Goal: Check status

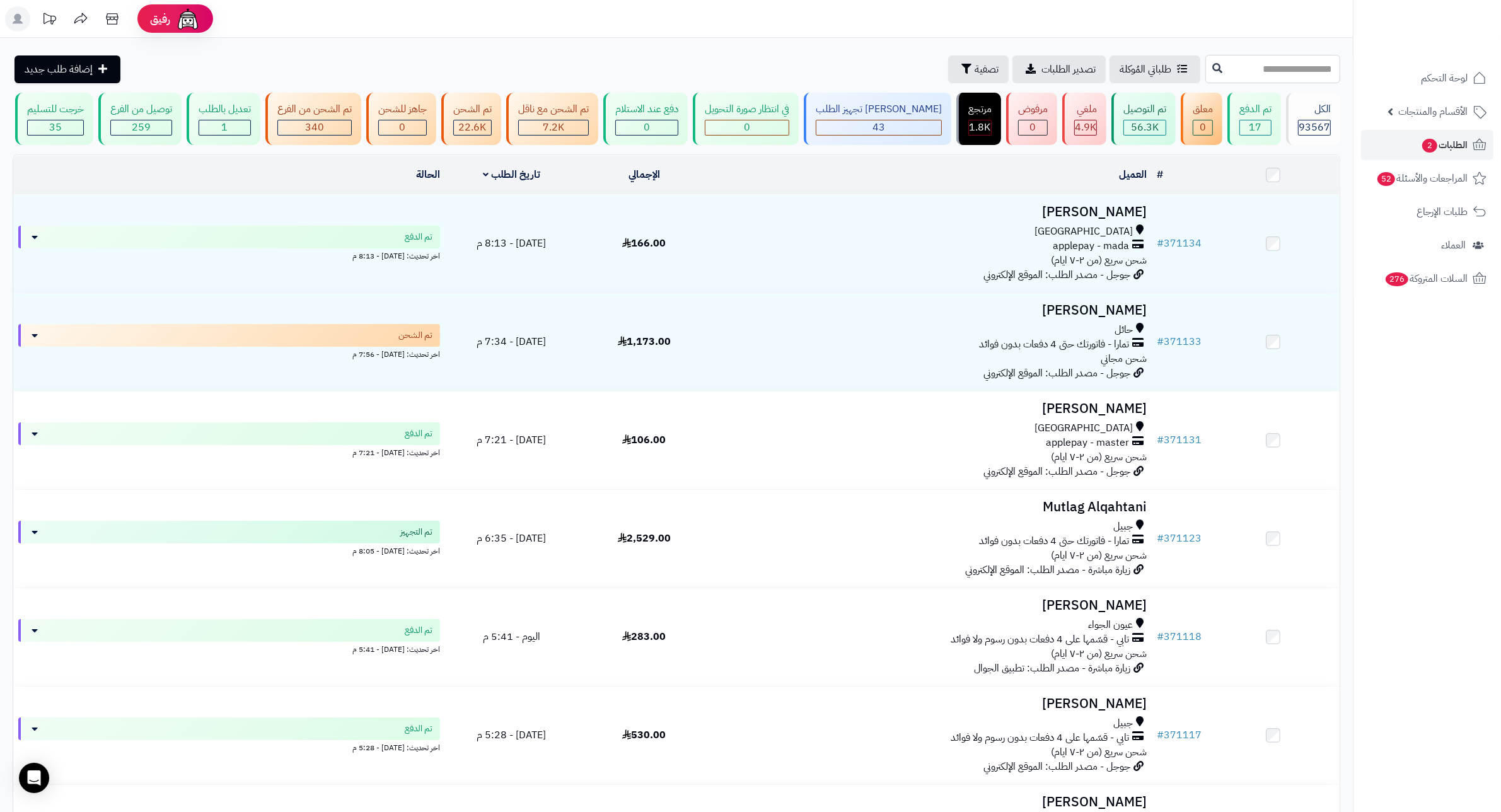
click at [1284, 65] on input "text" at bounding box center [1273, 69] width 134 height 28
type input "******"
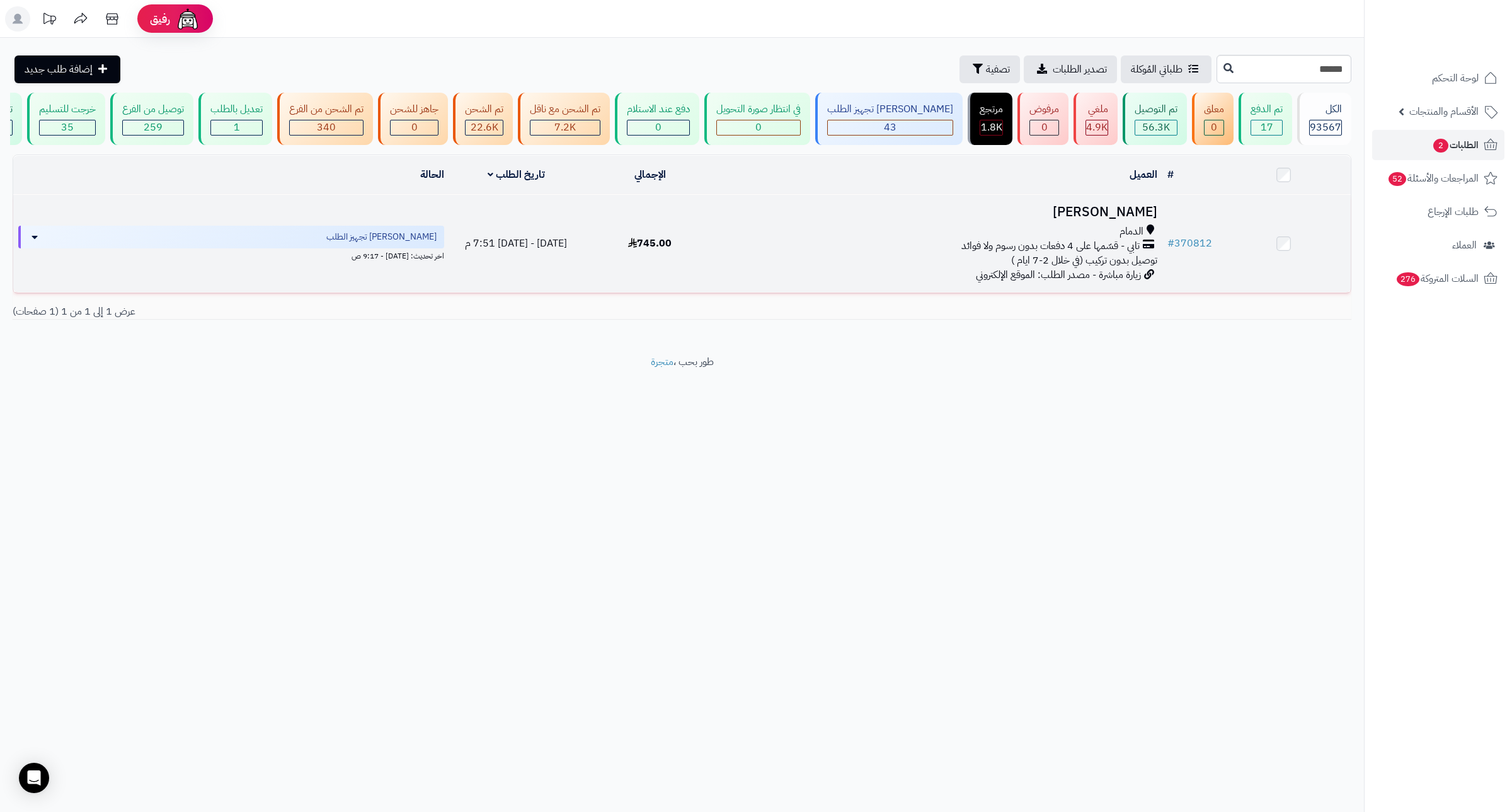
click at [1110, 219] on h3 "أنوار حمدي" at bounding box center [939, 212] width 435 height 15
